Goal: Task Accomplishment & Management: Manage account settings

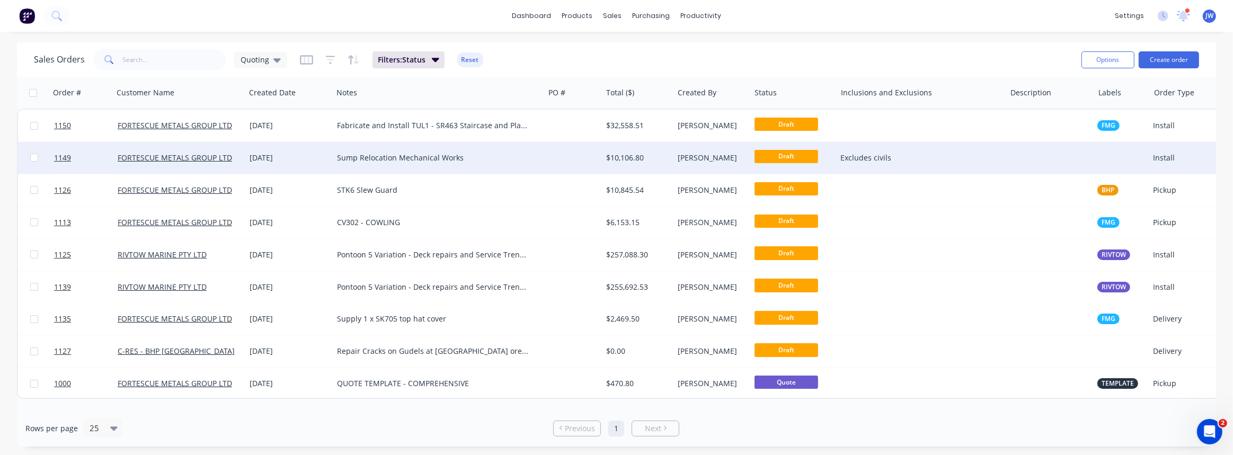
click at [425, 163] on div "Sump Relocation Mechanical Works" at bounding box center [438, 158] width 211 height 32
click at [614, 163] on div "$10,106.80" at bounding box center [636, 158] width 60 height 11
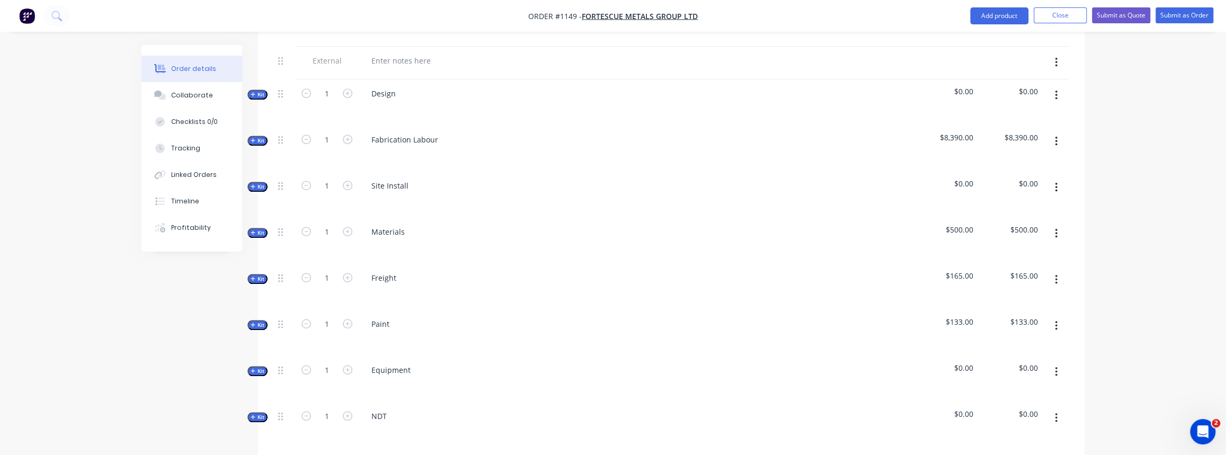
scroll to position [626, 0]
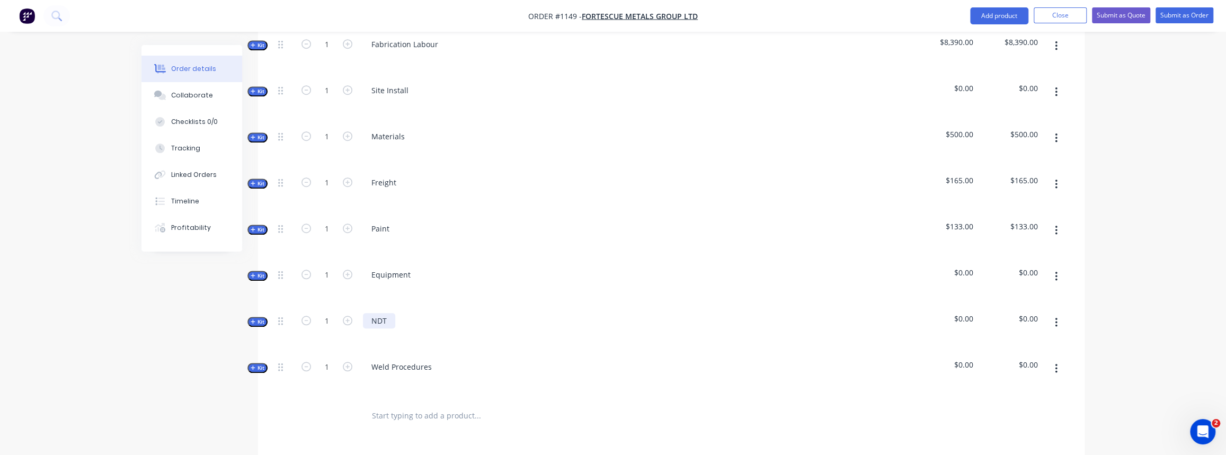
click at [384, 313] on div "NDT" at bounding box center [379, 320] width 32 height 15
drag, startPoint x: 392, startPoint y: 305, endPoint x: 375, endPoint y: 306, distance: 16.4
click at [375, 313] on div "NDT" at bounding box center [379, 320] width 32 height 15
click at [462, 353] on div "Weld Procedures" at bounding box center [571, 376] width 424 height 46
click at [251, 319] on icon "button" at bounding box center [253, 321] width 5 height 5
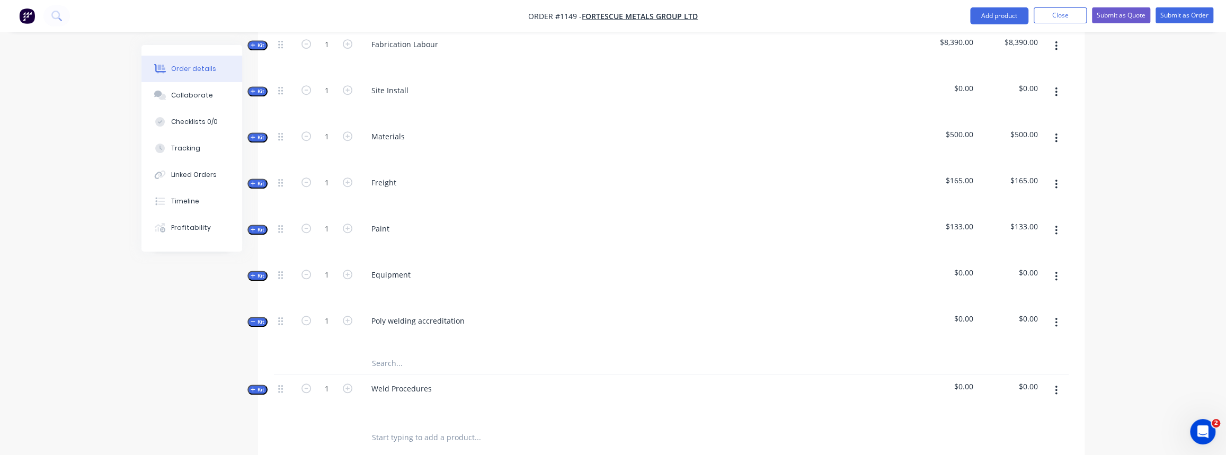
click at [401, 353] on input "text" at bounding box center [477, 363] width 212 height 21
drag, startPoint x: 405, startPoint y: 349, endPoint x: 357, endPoint y: 348, distance: 48.2
click at [357, 353] on div "course Add course to kit No results found" at bounding box center [671, 364] width 795 height 22
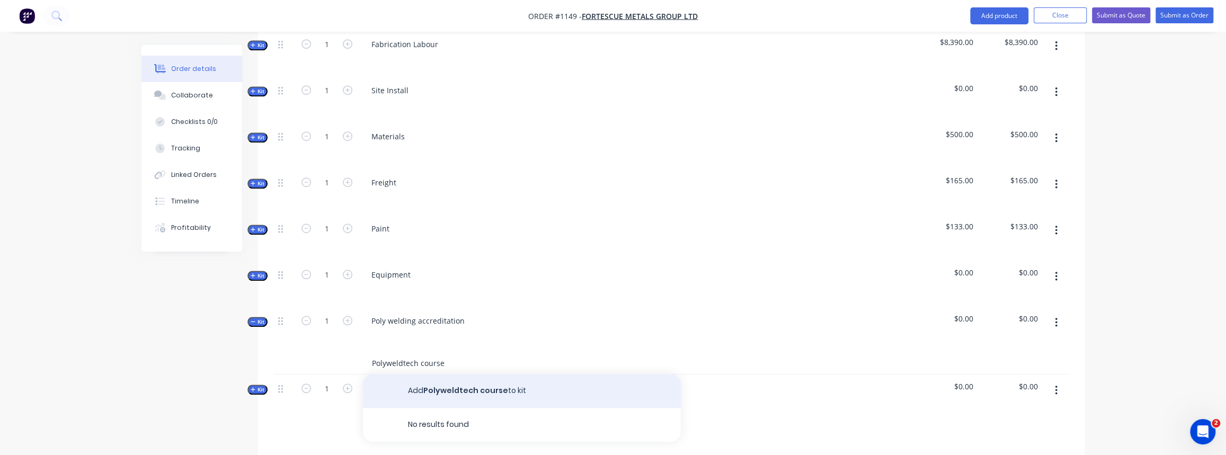
type input "Polyweldtech course"
click at [467, 374] on button "Add Polyweldtech course to kit" at bounding box center [522, 391] width 318 height 34
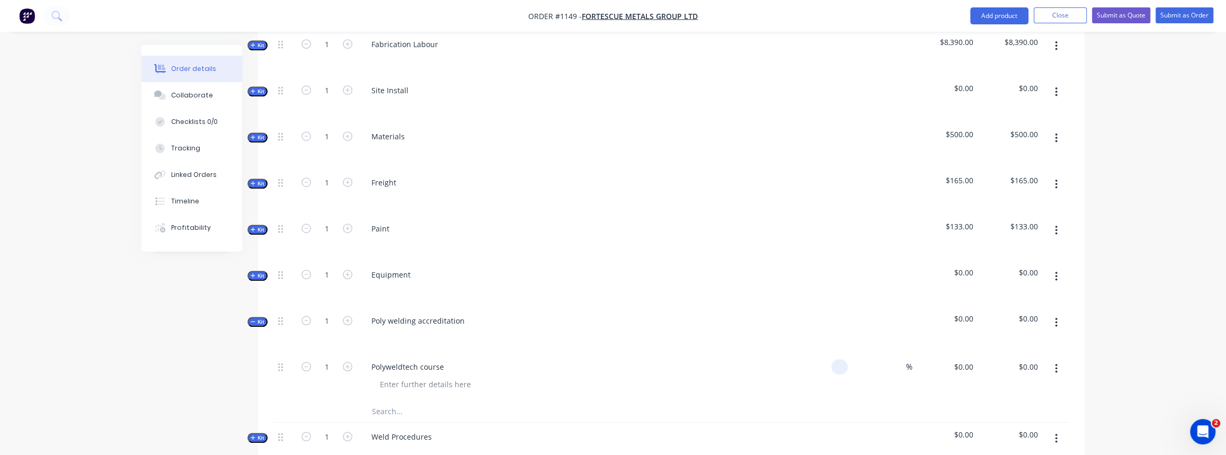
click at [832, 359] on div at bounding box center [839, 366] width 16 height 15
type input "$895.00"
click at [894, 359] on input at bounding box center [900, 366] width 12 height 15
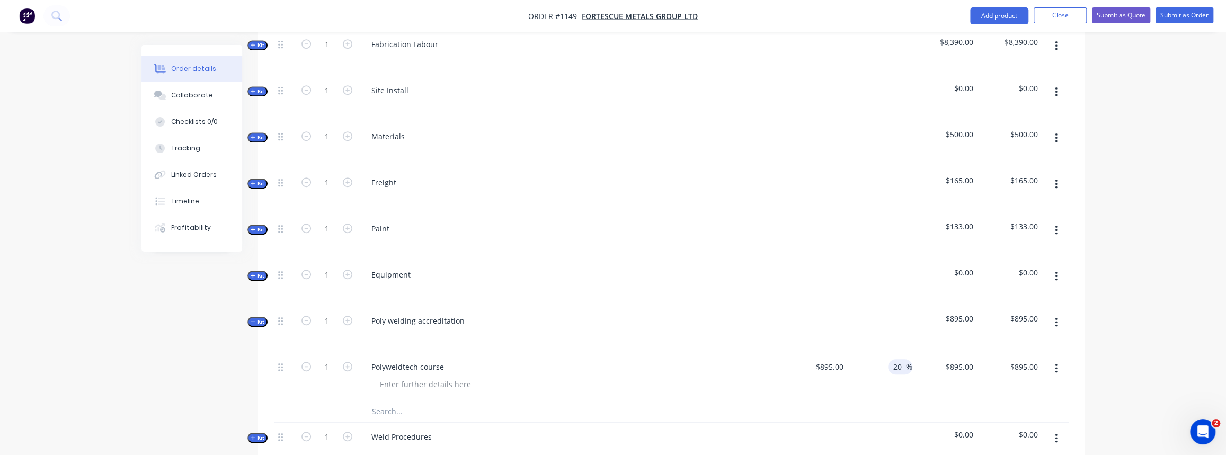
type input "20"
type input "$1,074.00"
click at [722, 401] on div at bounding box center [550, 411] width 382 height 21
click at [389, 401] on input "text" at bounding box center [477, 411] width 212 height 21
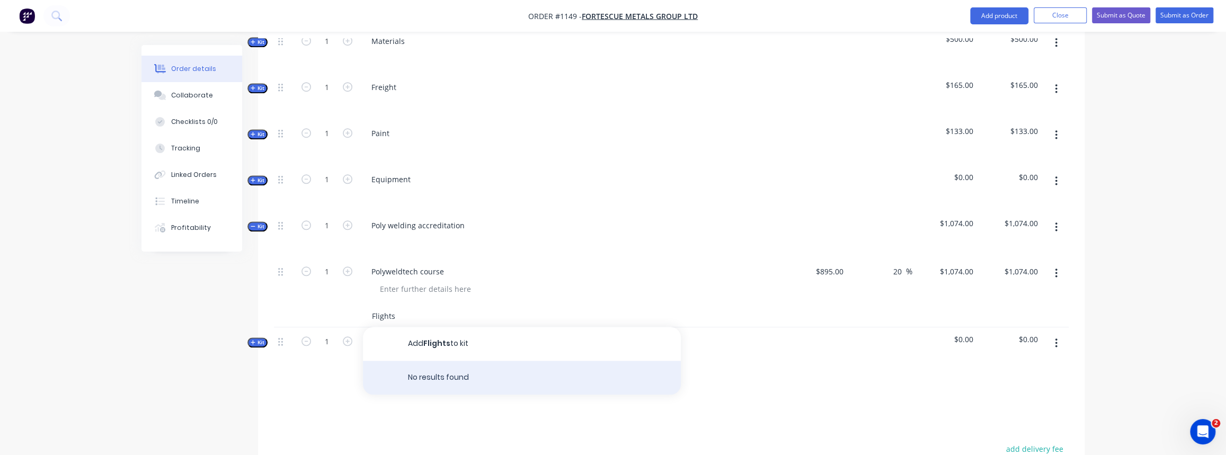
scroll to position [722, 0]
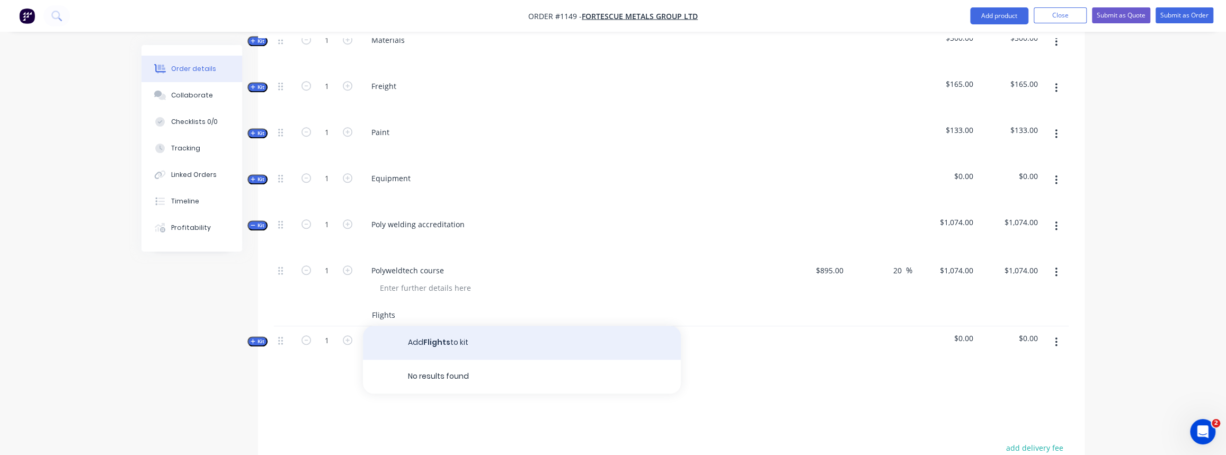
type input "Flights"
click at [439, 331] on button "Add Flights to kit" at bounding box center [522, 343] width 318 height 34
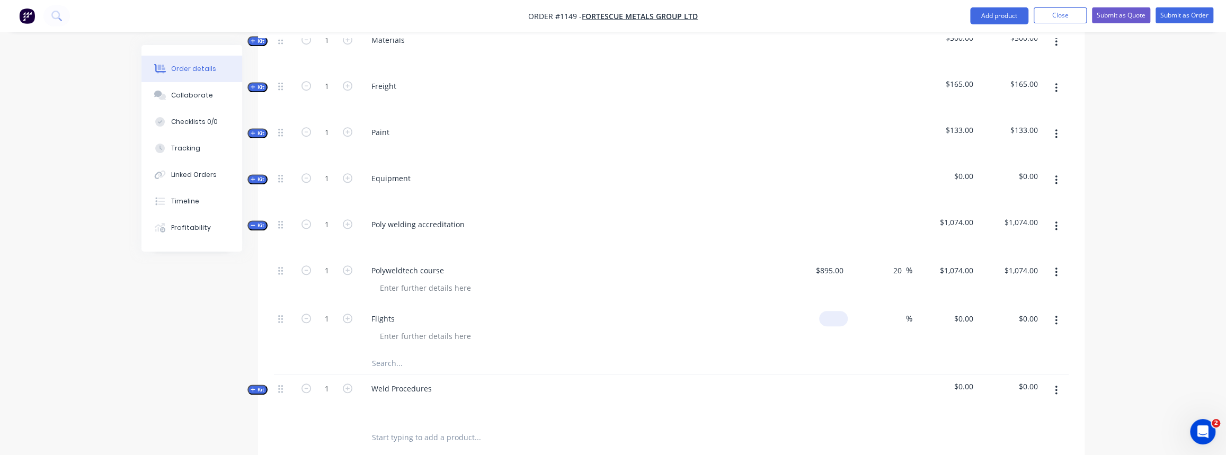
click at [832, 309] on div "$0.00" at bounding box center [815, 329] width 65 height 48
type input "$1,500.00"
type input "30"
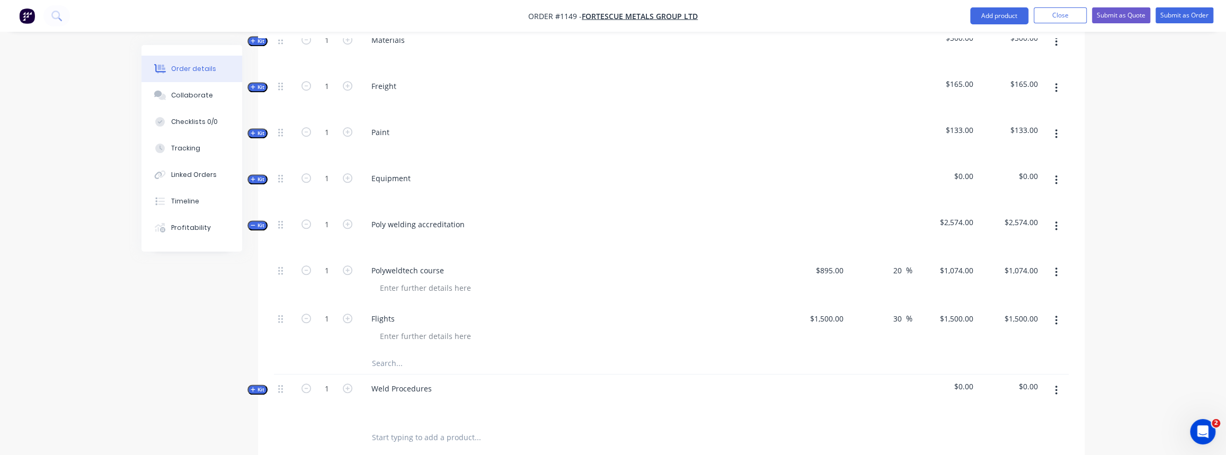
type input "$1,950.00"
click at [375, 353] on input "text" at bounding box center [477, 363] width 212 height 21
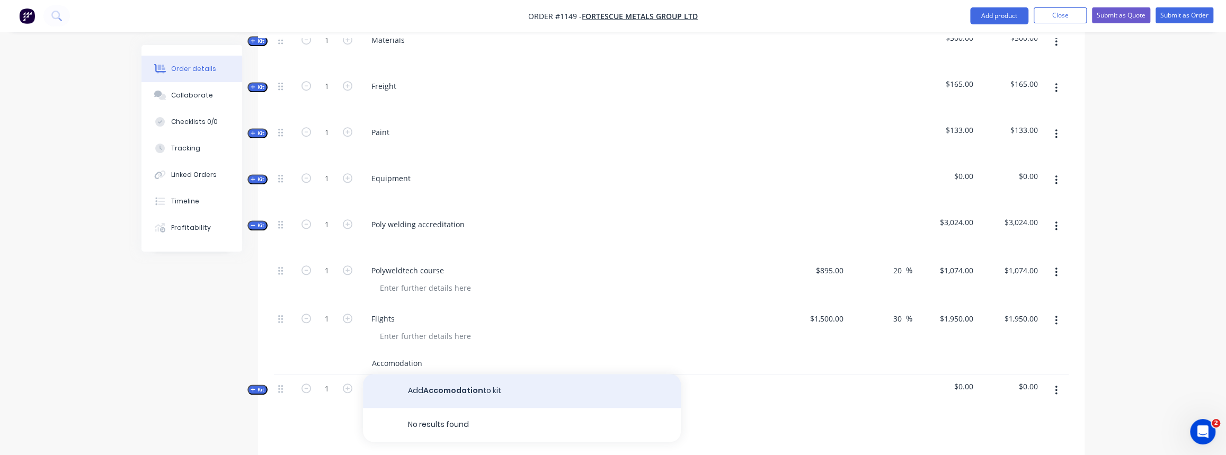
type input "Accomodation"
click at [443, 380] on button "Add Accomodation to kit" at bounding box center [522, 391] width 318 height 34
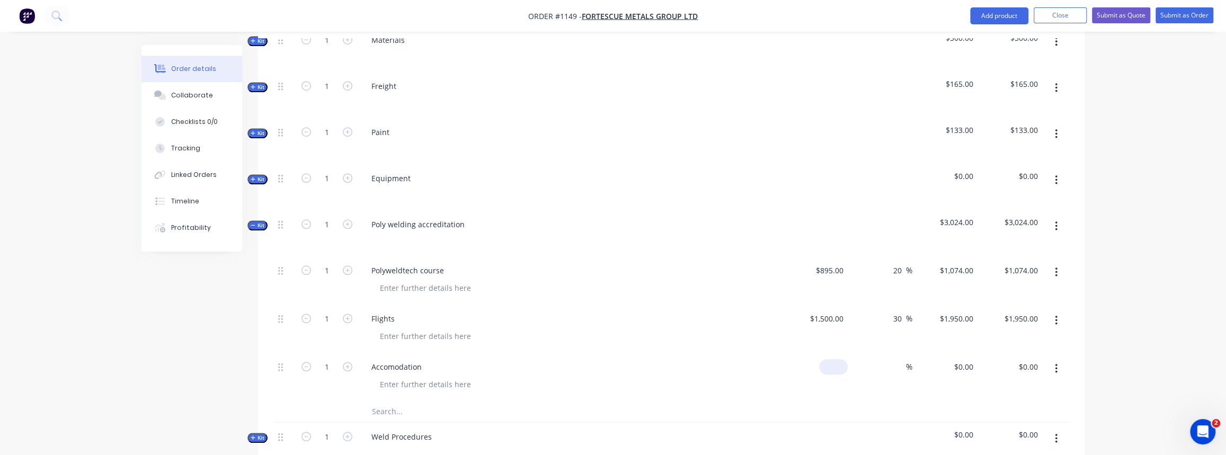
click at [831, 359] on div "$0.00" at bounding box center [833, 366] width 29 height 15
type input "$1,000.00"
click at [894, 359] on div at bounding box center [900, 366] width 12 height 15
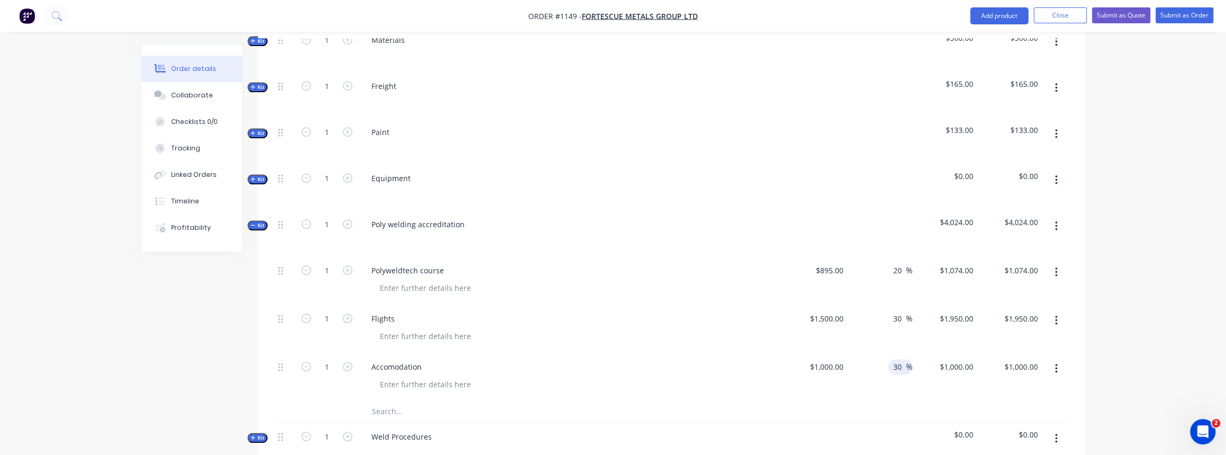
type input "30"
type input "$1,300.00"
click at [642, 377] on div at bounding box center [574, 384] width 407 height 15
click at [383, 401] on input "text" at bounding box center [477, 411] width 212 height 21
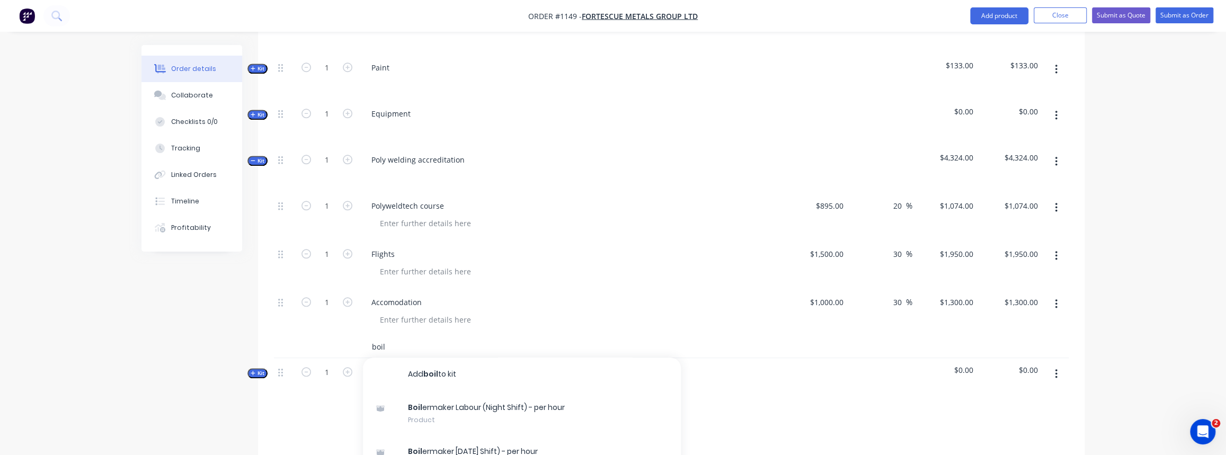
scroll to position [819, 0]
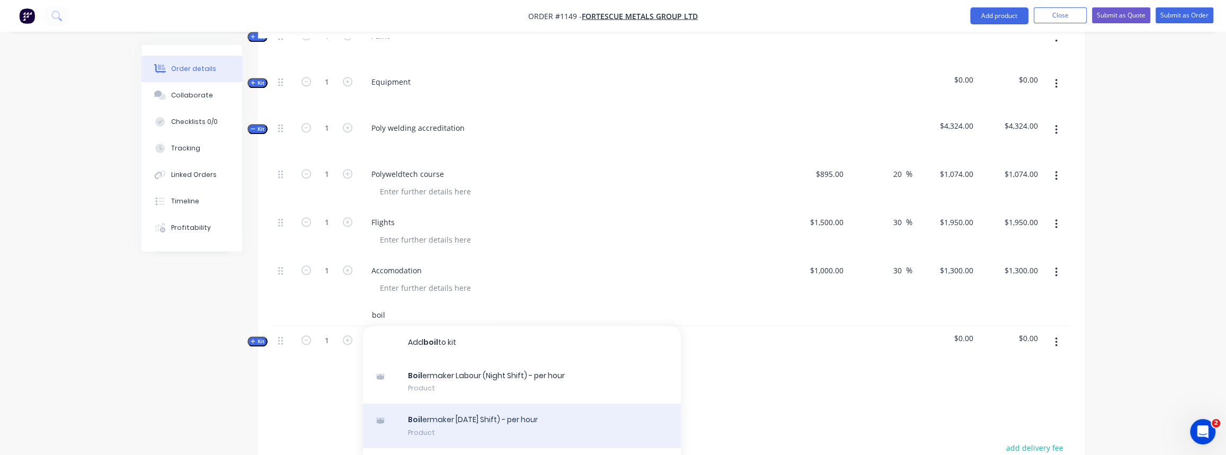
type input "boil"
click at [481, 407] on div "Boil ermaker [DATE] Shift) - per hour Product" at bounding box center [522, 426] width 318 height 45
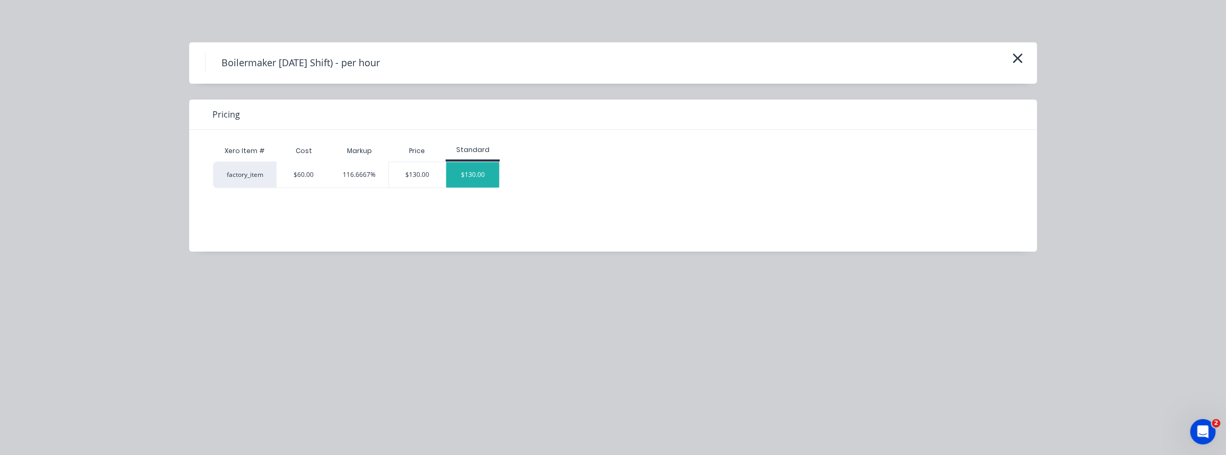
click at [454, 175] on div "$130.00" at bounding box center [472, 174] width 53 height 25
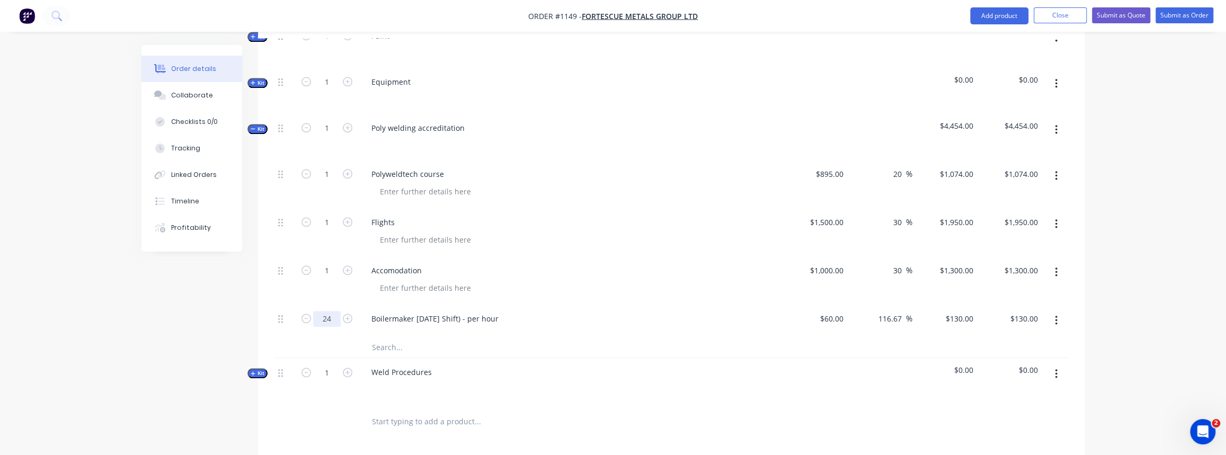
type input "24"
type input "$3,120.00"
click at [800, 311] on div "$60.00 $60.00" at bounding box center [815, 321] width 65 height 32
click at [258, 125] on span "Kit" at bounding box center [258, 129] width 14 height 8
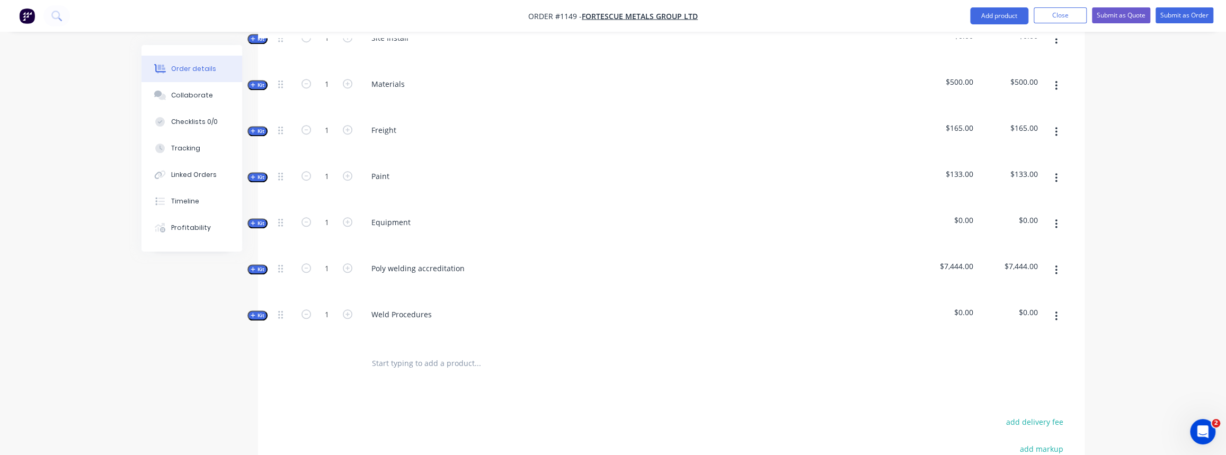
scroll to position [674, 0]
click at [255, 224] on span "Kit" at bounding box center [258, 228] width 14 height 8
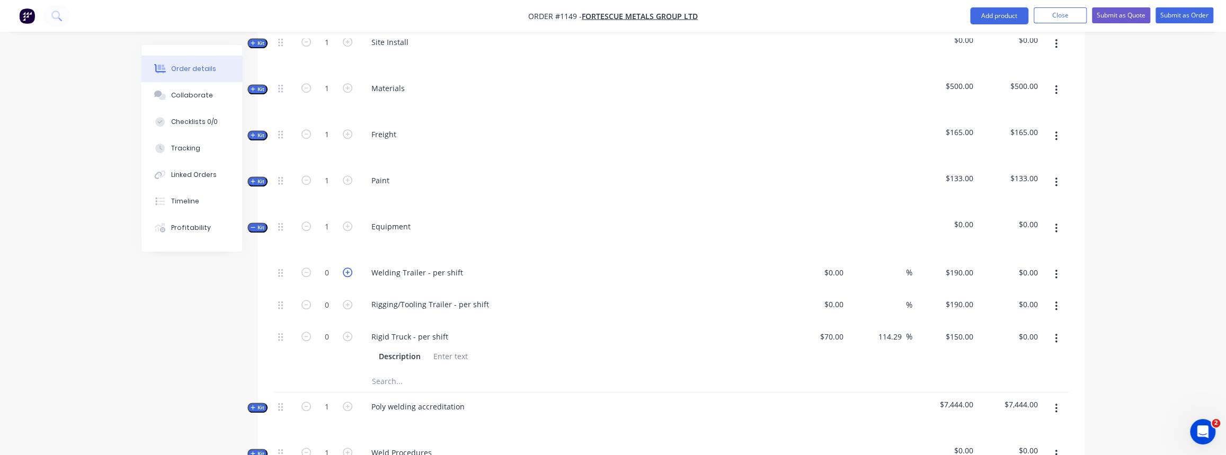
click at [347, 268] on icon "button" at bounding box center [348, 273] width 10 height 10
type input "1"
type input "$190.00"
click at [307, 268] on icon "button" at bounding box center [307, 273] width 10 height 10
type input "0"
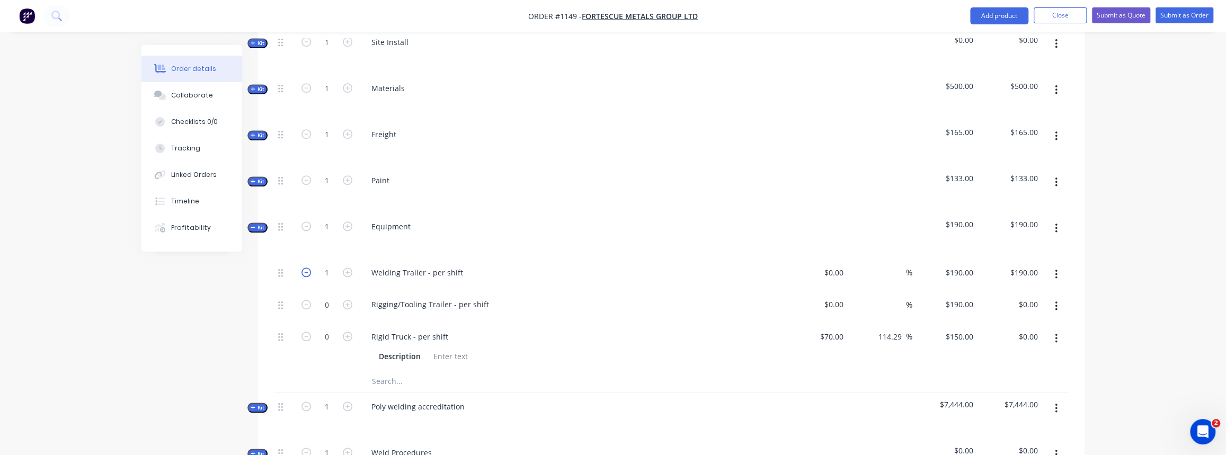
type input "$0.00"
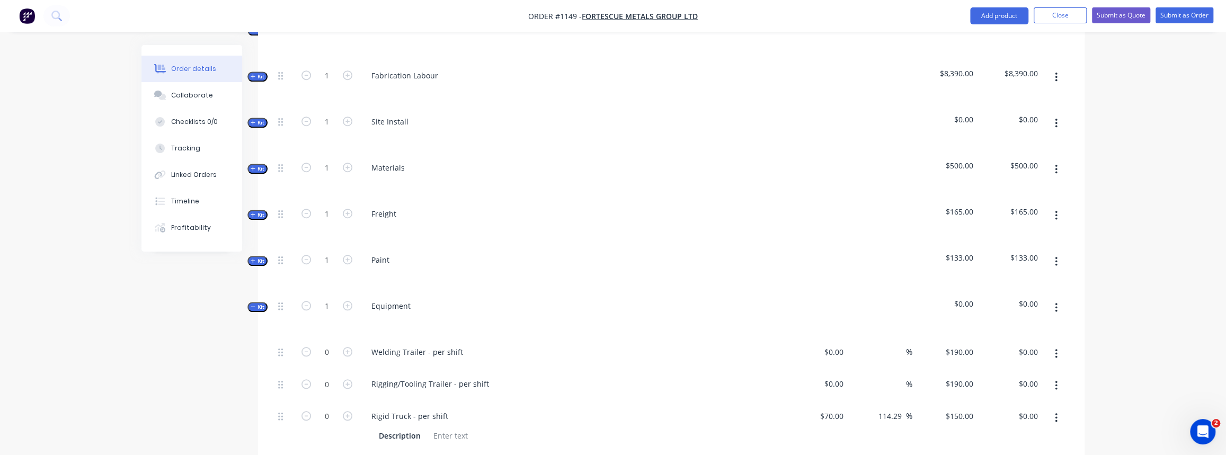
scroll to position [578, 0]
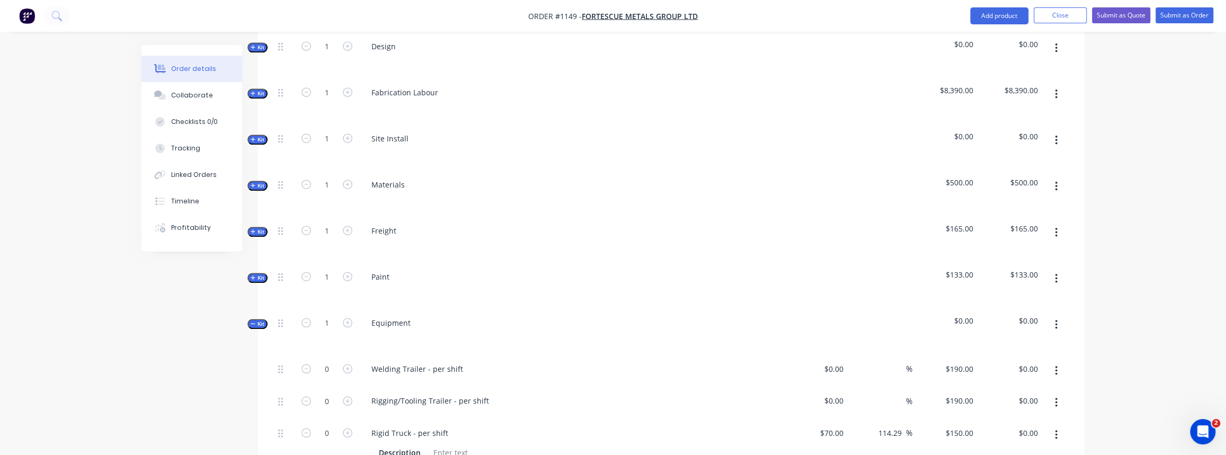
click at [256, 274] on span "Kit" at bounding box center [258, 278] width 14 height 8
